Goal: Information Seeking & Learning: Learn about a topic

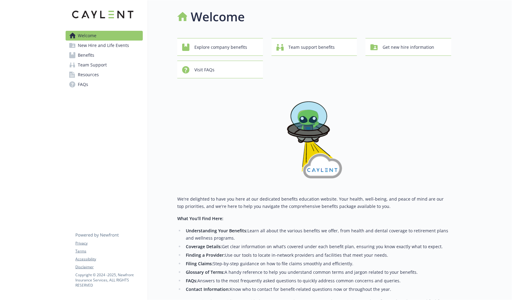
click at [99, 56] on link "Benefits" at bounding box center [104, 55] width 77 height 10
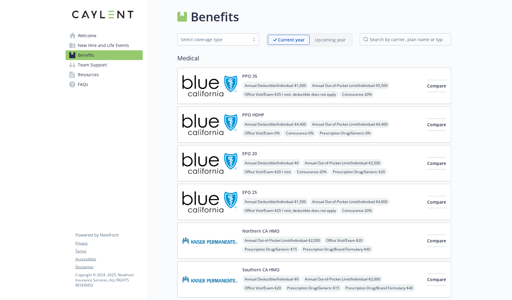
click at [276, 74] on div "PPO 35 Annual Deductible/Individual - $1,000 Annual Out-of-Pocket Limit/Individ…" at bounding box center [332, 86] width 180 height 26
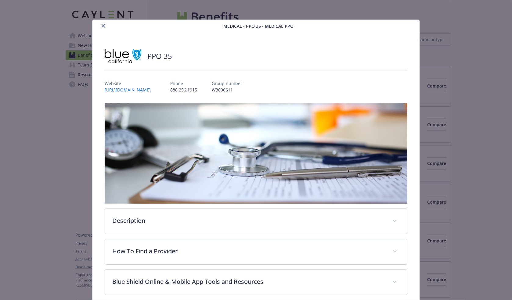
scroll to position [18, 0]
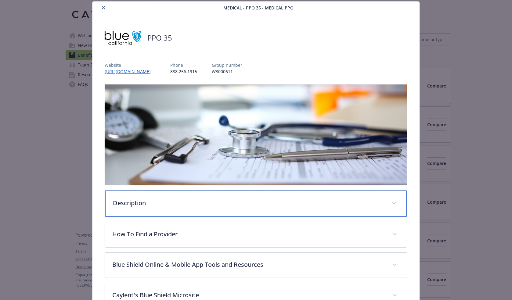
click at [208, 206] on p "Description" at bounding box center [249, 203] width 272 height 9
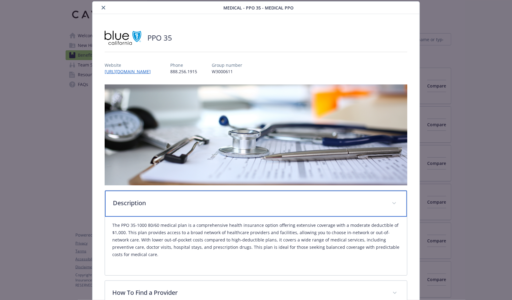
click at [208, 205] on p "Description" at bounding box center [249, 203] width 272 height 9
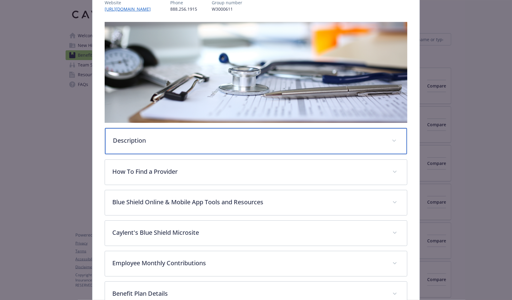
scroll to position [79, 0]
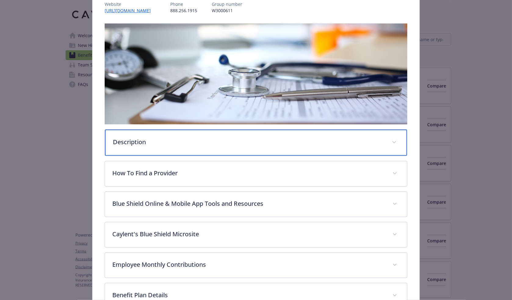
click at [188, 130] on div "Description" at bounding box center [256, 143] width 302 height 26
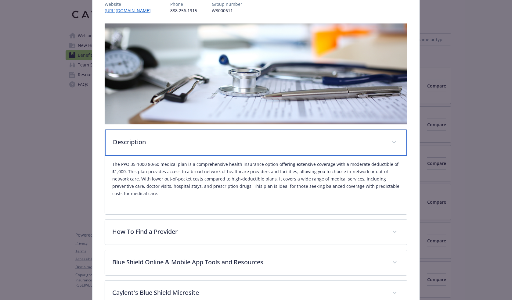
click at [185, 138] on p "Description" at bounding box center [249, 142] width 272 height 9
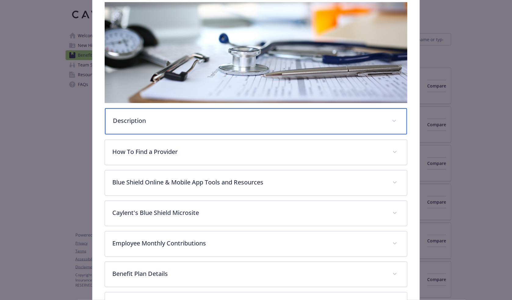
scroll to position [140, 0]
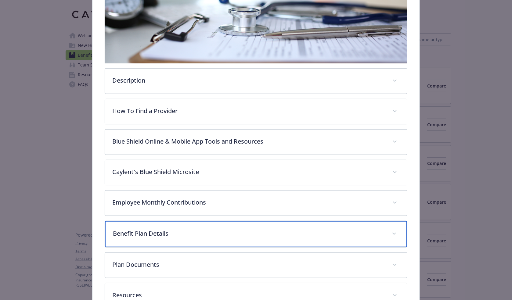
click at [196, 236] on p "Benefit Plan Details" at bounding box center [249, 233] width 272 height 9
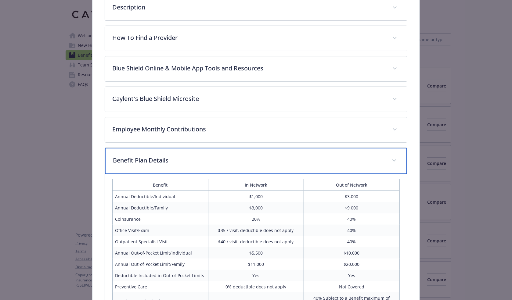
scroll to position [92, 0]
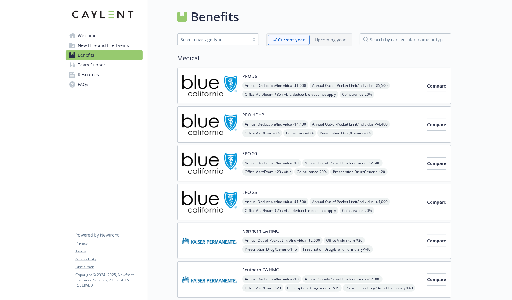
click at [85, 45] on span "New Hire and Life Events" at bounding box center [103, 46] width 51 height 10
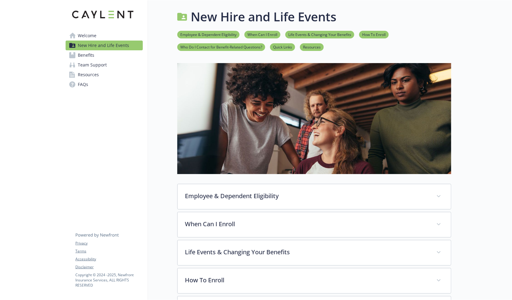
click at [254, 93] on img at bounding box center [314, 118] width 274 height 111
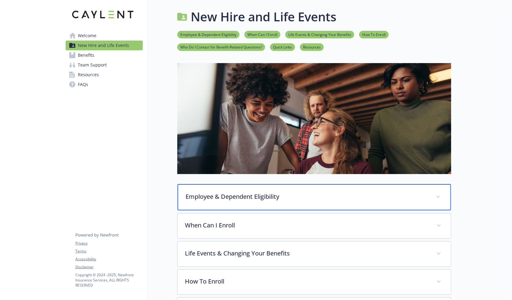
click at [231, 202] on div "Employee & Dependent Eligibility" at bounding box center [314, 197] width 273 height 26
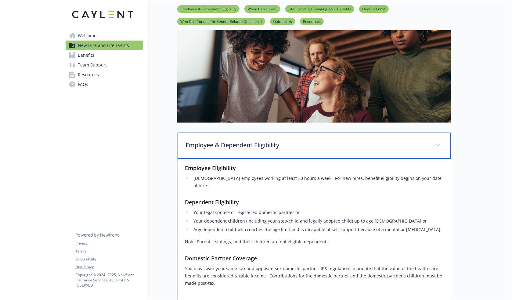
scroll to position [61, 0]
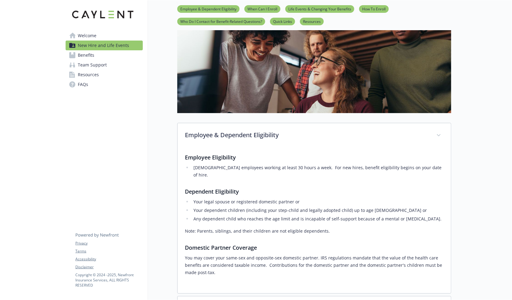
click at [273, 176] on div "Employee Eligibility [DEMOGRAPHIC_DATA] employees working at least 30 hours a w…" at bounding box center [314, 214] width 259 height 123
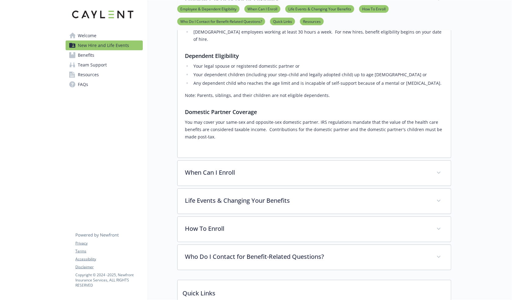
scroll to position [183, 0]
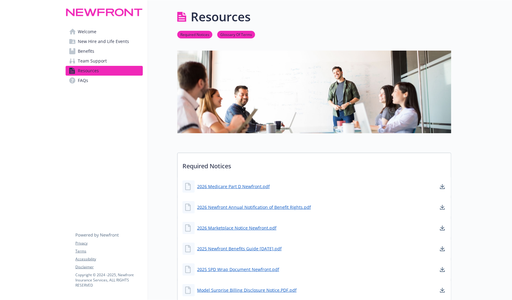
click at [94, 42] on span "New Hire and Life Events" at bounding box center [103, 42] width 51 height 10
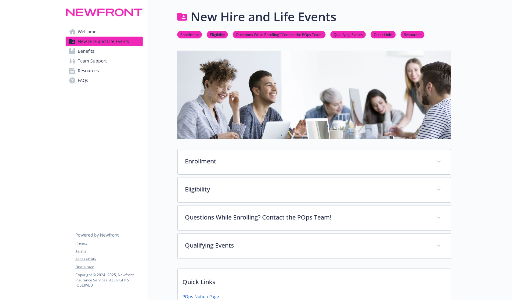
click at [92, 49] on span "Benefits" at bounding box center [86, 51] width 16 height 10
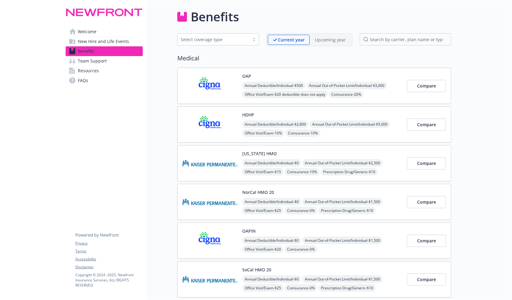
click at [328, 41] on p "Upcoming year" at bounding box center [330, 40] width 31 height 6
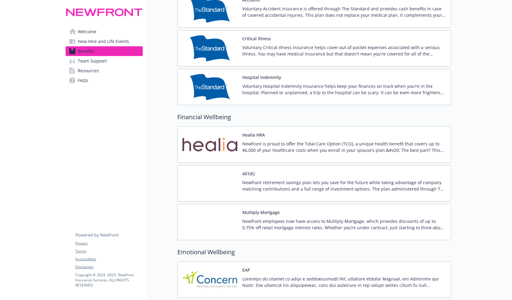
scroll to position [294, 0]
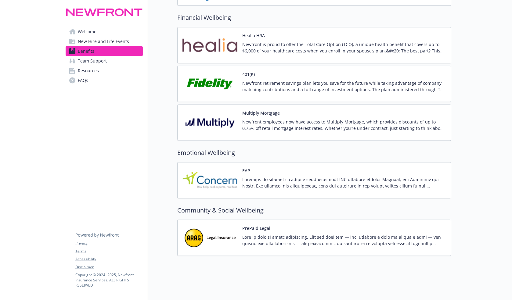
click at [281, 50] on p "Newfront is proud to offer the Total Care Option (TCO), a unique health benefit…" at bounding box center [344, 47] width 204 height 13
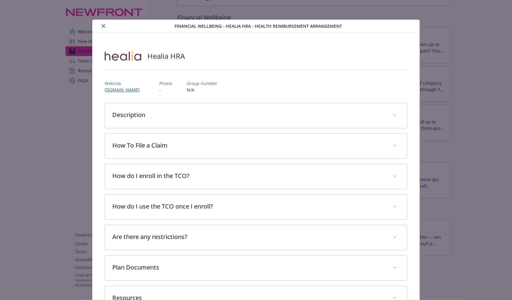
scroll to position [18, 0]
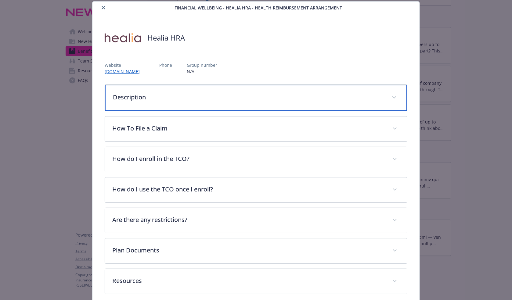
click at [232, 101] on p "Description" at bounding box center [249, 97] width 272 height 9
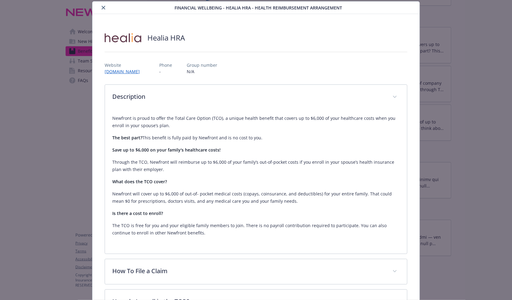
drag, startPoint x: 238, startPoint y: 129, endPoint x: 234, endPoint y: 129, distance: 4.3
click at [232, 128] on p "Newfront is proud to offer the Total Care Option (TCO), a unique health benefit…" at bounding box center [255, 122] width 287 height 15
